Goal: Information Seeking & Learning: Learn about a topic

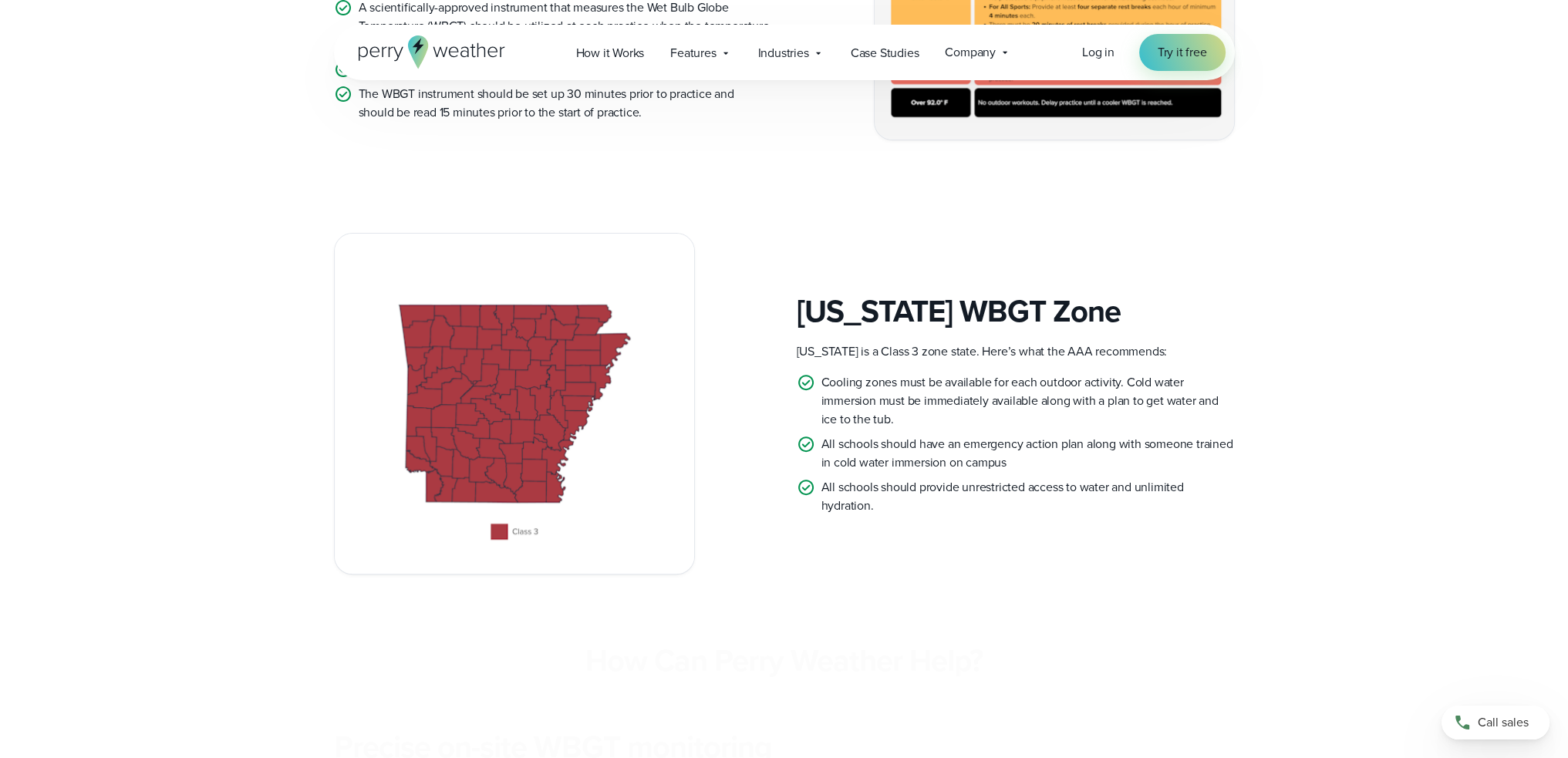
scroll to position [722, 0]
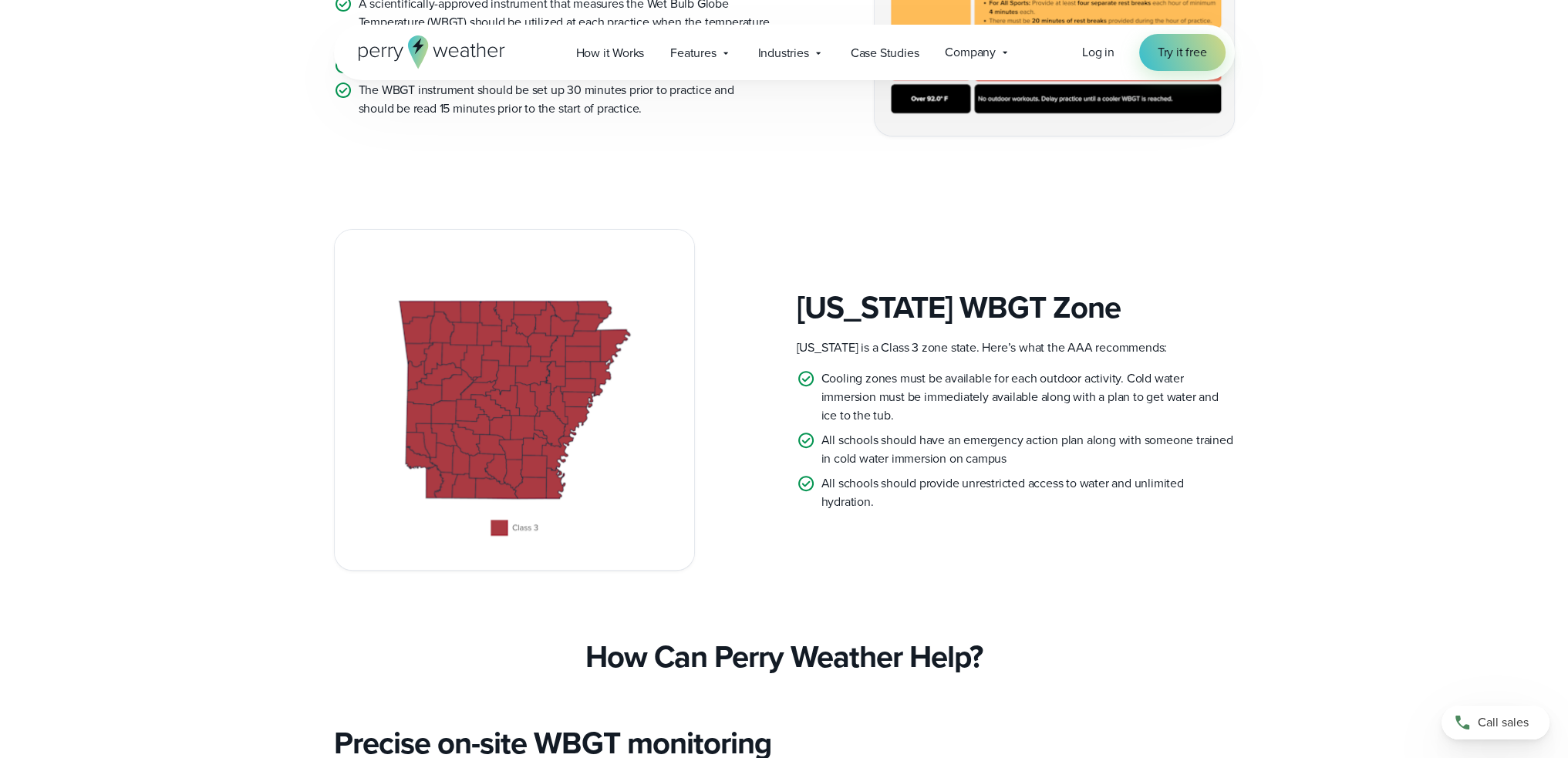
click at [417, 329] on img at bounding box center [515, 400] width 359 height 340
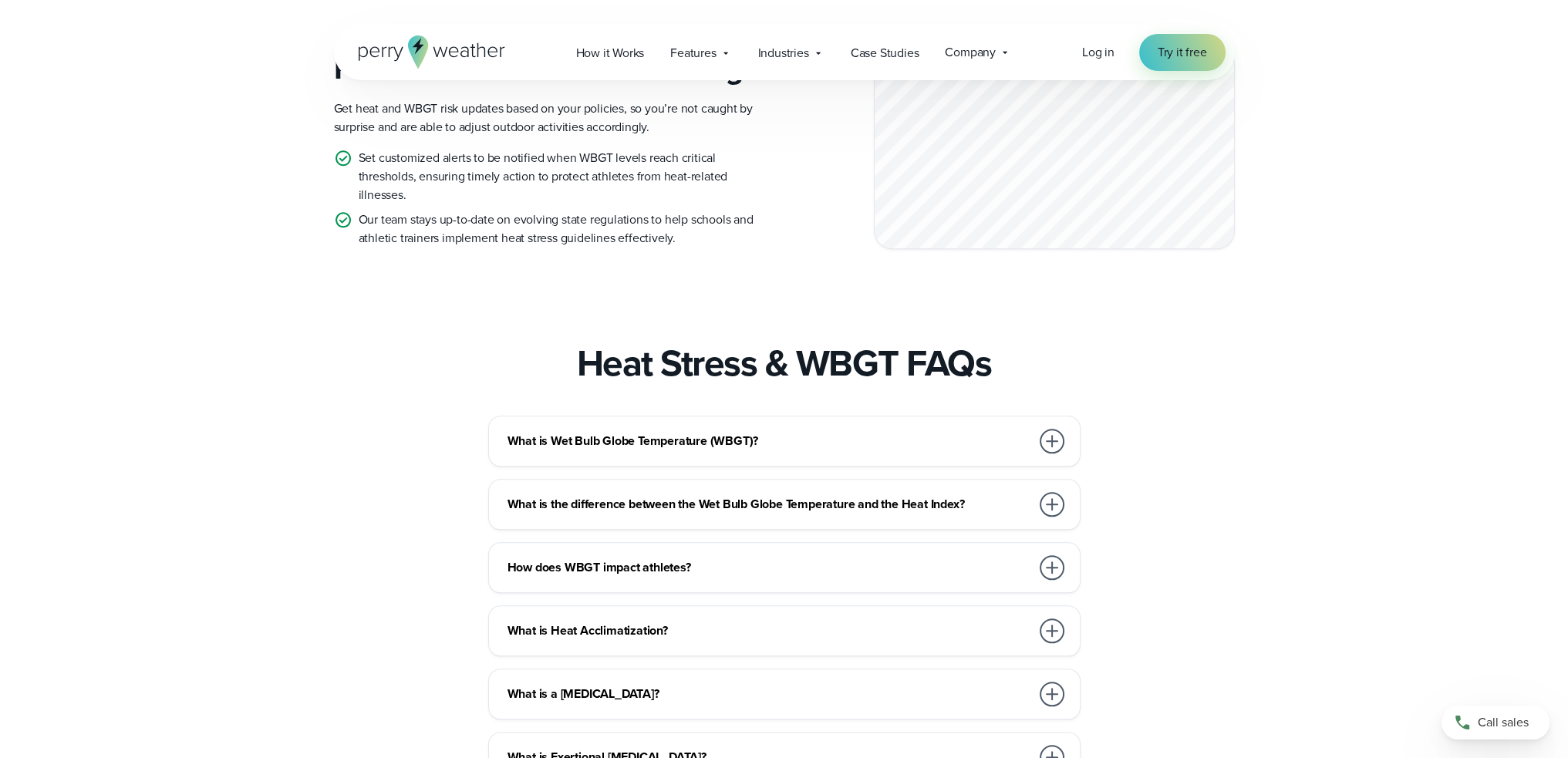
scroll to position [2188, 0]
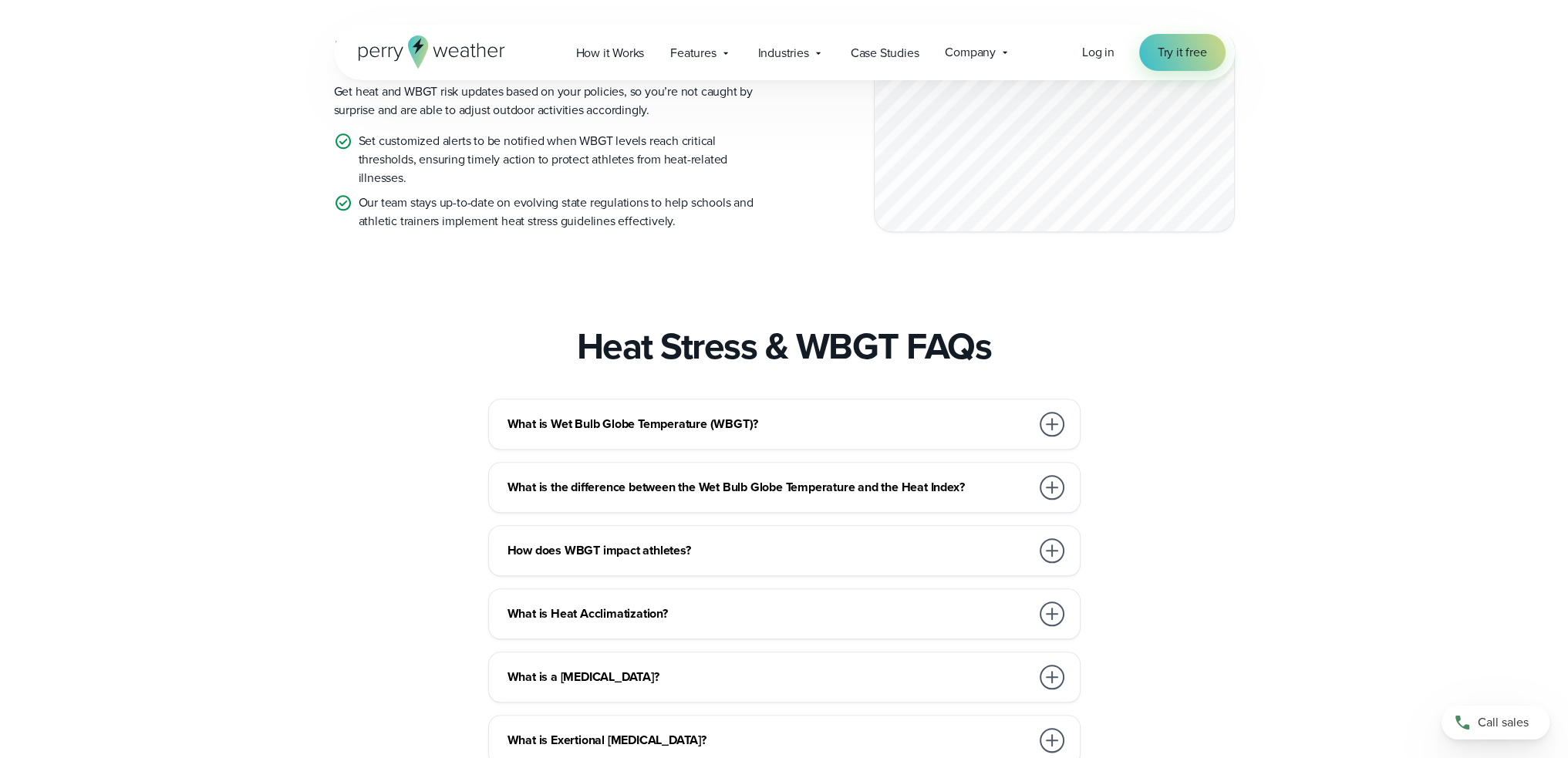
click at [1049, 437] on div at bounding box center [1052, 424] width 25 height 25
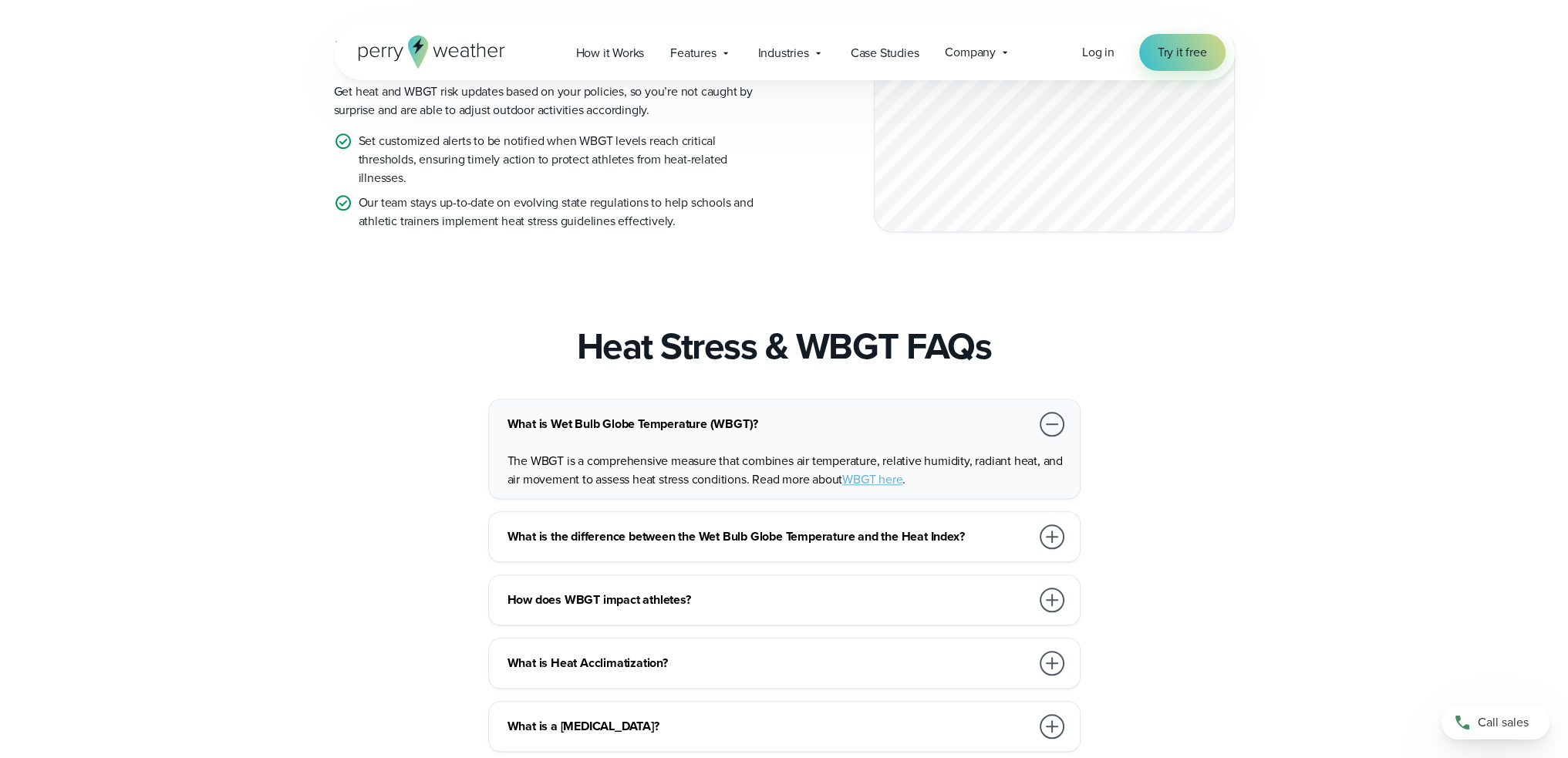
click at [1053, 549] on div at bounding box center [1052, 537] width 25 height 25
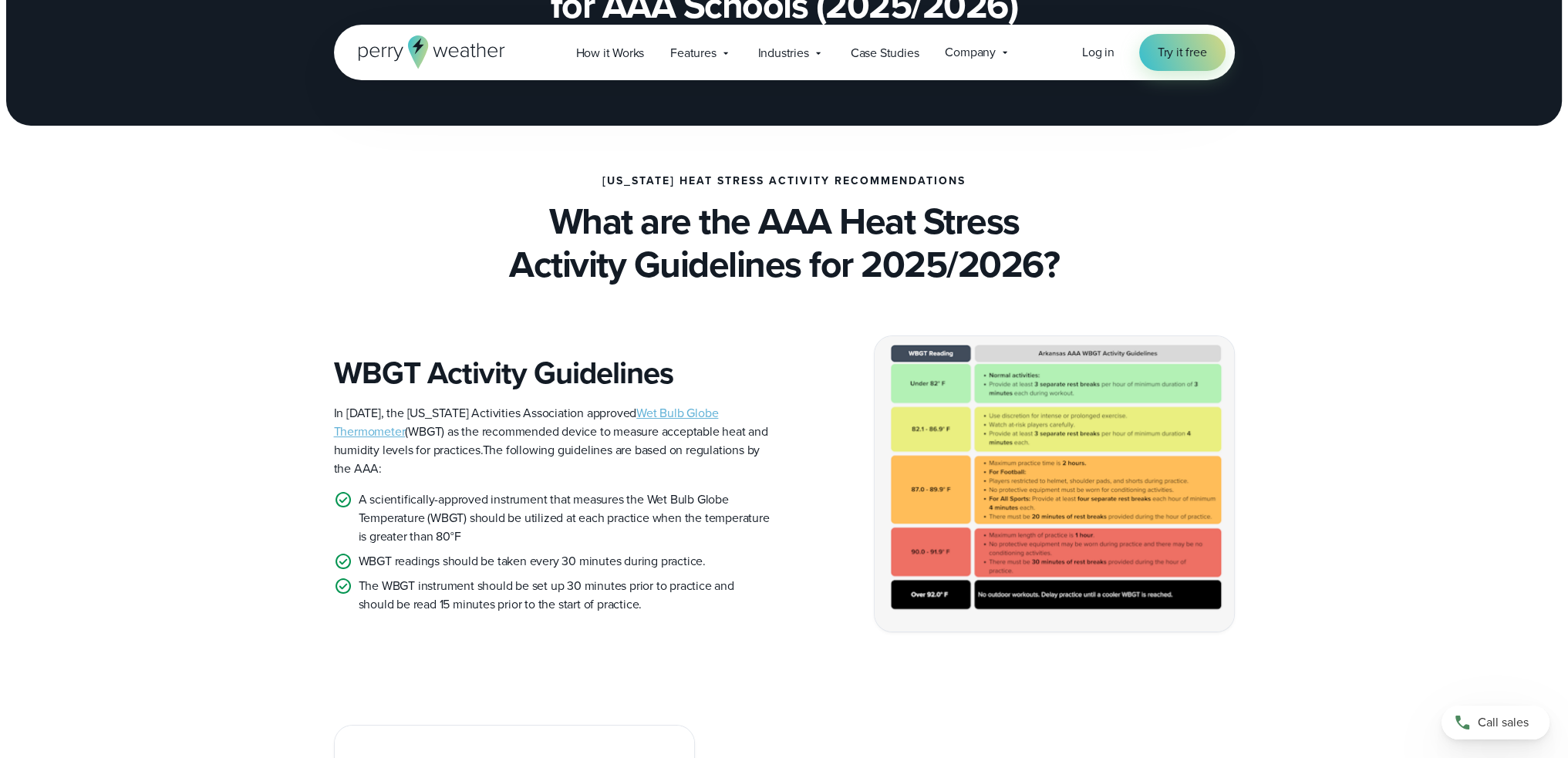
scroll to position [231, 0]
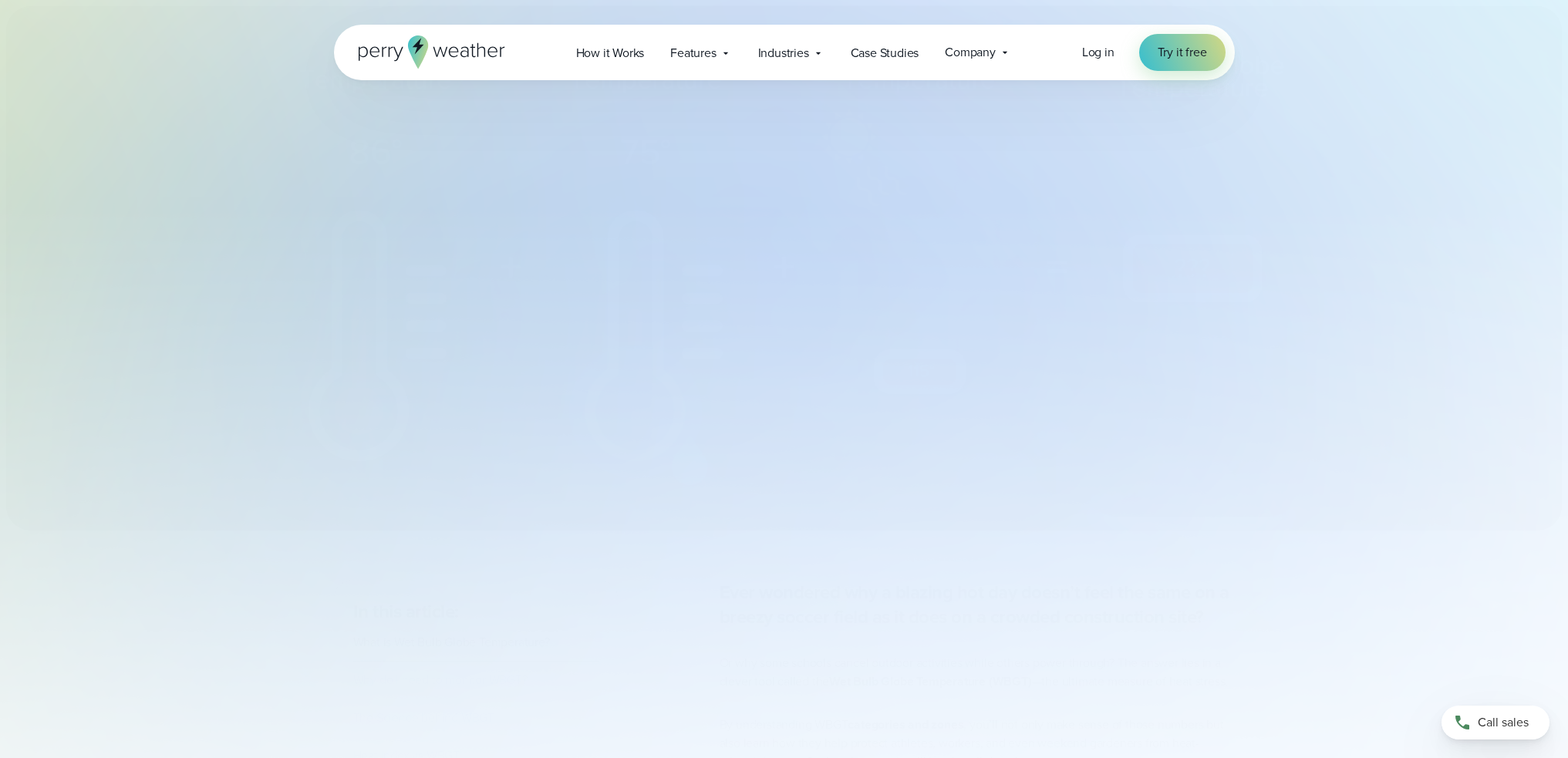
select select "***"
